Goal: Navigation & Orientation: Find specific page/section

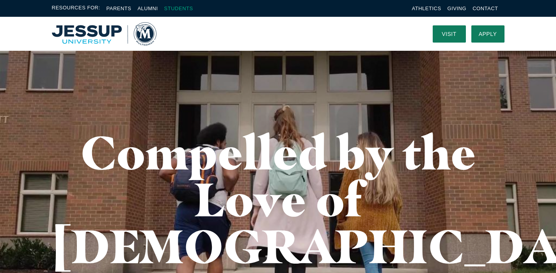
click at [188, 7] on link "Students" at bounding box center [178, 8] width 29 height 6
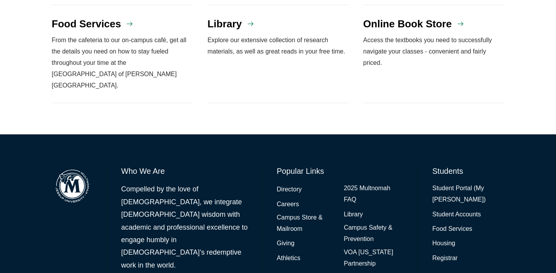
scroll to position [780, 0]
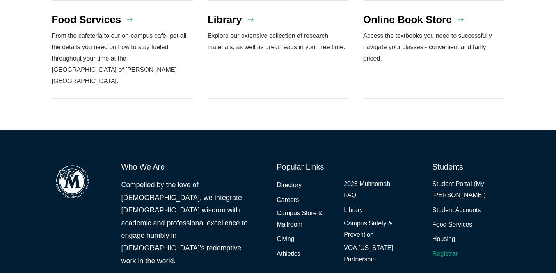
click at [443, 248] on link "Registrar" at bounding box center [444, 253] width 25 height 11
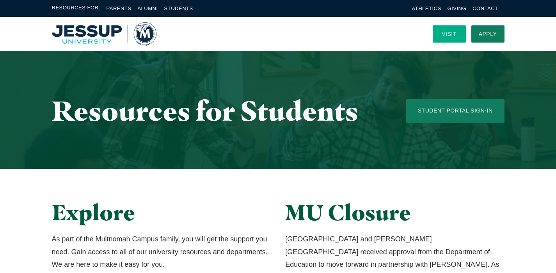
click at [457, 32] on link "Visit" at bounding box center [449, 33] width 33 height 17
